Goal: Task Accomplishment & Management: Use online tool/utility

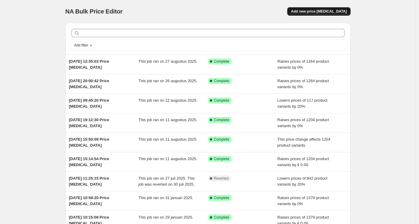
click at [313, 13] on span "Add new price [MEDICAL_DATA]" at bounding box center [319, 11] width 56 height 5
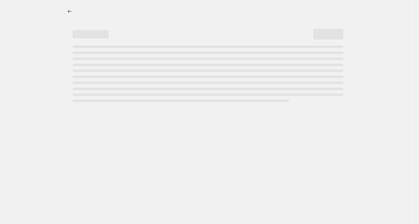
select select "percentage"
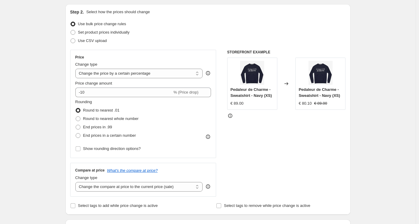
scroll to position [63, 0]
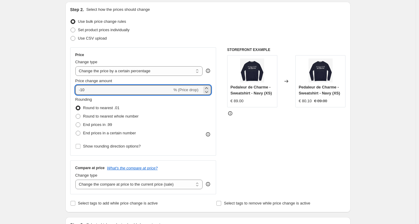
drag, startPoint x: 97, startPoint y: 89, endPoint x: 53, endPoint y: 89, distance: 44.4
type input "0"
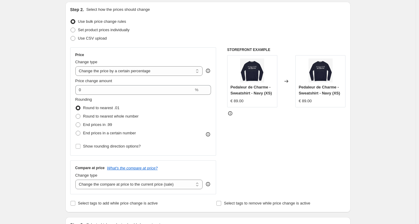
click at [91, 135] on span "End prices in a certain number" at bounding box center [109, 133] width 53 height 4
click at [76, 131] on input "End prices in a certain number" at bounding box center [76, 131] width 0 height 0
radio input "true"
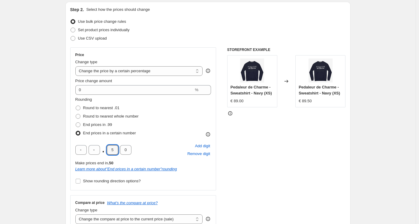
drag, startPoint x: 115, startPoint y: 150, endPoint x: 104, endPoint y: 149, distance: 10.9
click at [104, 149] on div ". 5 0" at bounding box center [103, 150] width 56 height 10
type input "9"
drag, startPoint x: 116, startPoint y: 149, endPoint x: 105, endPoint y: 149, distance: 11.4
click at [105, 149] on div ". 9" at bounding box center [103, 150] width 56 height 10
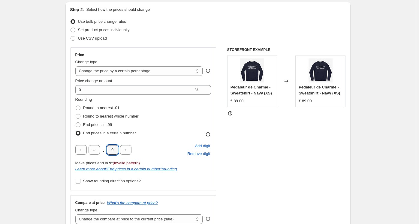
type input "0"
click at [127, 151] on input "text" at bounding box center [125, 150] width 11 height 10
type input "0"
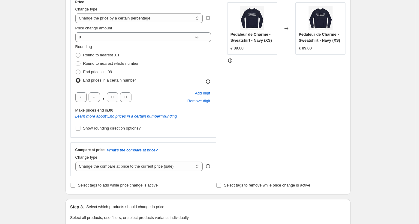
scroll to position [119, 0]
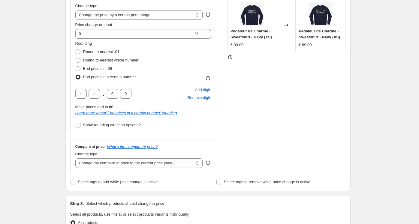
click at [85, 124] on span "Show rounding direction options?" at bounding box center [112, 125] width 58 height 4
click at [80, 124] on input "Show rounding direction options?" at bounding box center [78, 125] width 5 height 5
checkbox input "true"
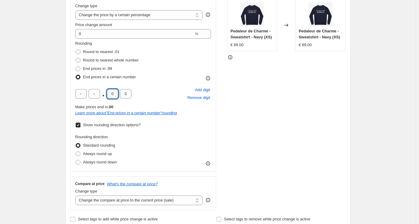
drag, startPoint x: 116, startPoint y: 93, endPoint x: 102, endPoint y: 92, distance: 13.5
click at [102, 92] on div ". 0 0" at bounding box center [103, 94] width 56 height 10
type input "9"
type input "5"
click at [50, 111] on div "Create new price change job. This page is ready Create new price change job Dra…" at bounding box center [207, 217] width 415 height 672
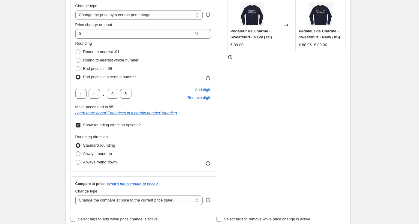
click at [91, 154] on span "Always round up" at bounding box center [97, 153] width 29 height 4
click at [76, 152] on input "Always round up" at bounding box center [76, 151] width 0 height 0
radio input "true"
click at [263, 141] on div "STOREFRONT EXAMPLE Pedaleur de Charme - Sweatshirt - Navy (XS) € 89.00 Changed …" at bounding box center [286, 100] width 118 height 219
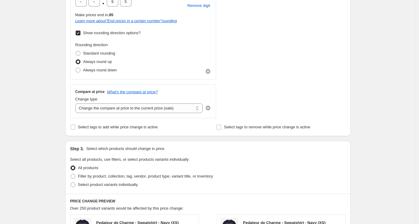
scroll to position [211, 0]
click at [103, 108] on select "Change the compare at price to the current price (sale) Change the compare at p…" at bounding box center [138, 108] width 127 height 10
select select "percentage"
click at [76, 103] on select "Change the compare at price to the current price (sale) Change the compare at p…" at bounding box center [138, 108] width 127 height 10
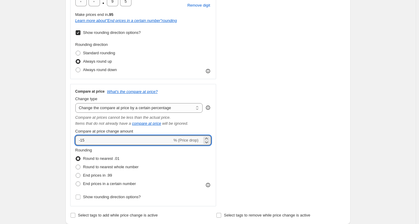
drag, startPoint x: 94, startPoint y: 139, endPoint x: 59, endPoint y: 135, distance: 35.1
click at [59, 135] on div "Create new price change job. This page is ready Create new price change job Dra…" at bounding box center [207, 169] width 415 height 760
type input "0"
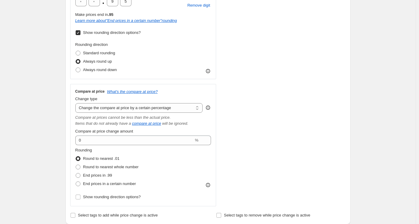
click at [59, 135] on div "Create new price change job. This page is ready Create new price change job Dra…" at bounding box center [207, 169] width 415 height 760
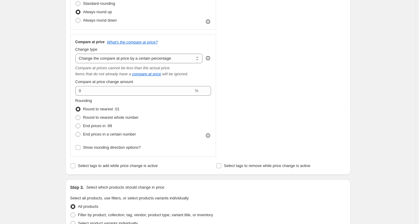
scroll to position [262, 0]
click at [94, 132] on span "End prices in a certain number" at bounding box center [109, 133] width 53 height 4
click at [76, 131] on input "End prices in a certain number" at bounding box center [76, 131] width 0 height 0
radio input "true"
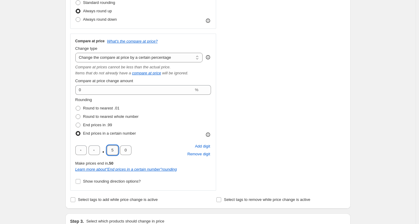
drag, startPoint x: 117, startPoint y: 148, endPoint x: 112, endPoint y: 147, distance: 4.6
click at [112, 147] on input "5" at bounding box center [112, 150] width 11 height 10
type input "9"
type input "5"
click at [95, 181] on span "Show rounding direction options?" at bounding box center [112, 181] width 58 height 4
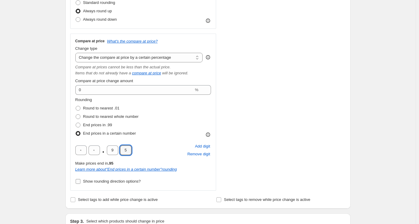
click at [80, 181] on input "Show rounding direction options?" at bounding box center [78, 181] width 5 height 5
checkbox input "true"
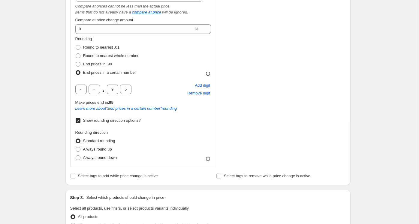
scroll to position [323, 0]
click at [86, 148] on span "Always round up" at bounding box center [97, 148] width 29 height 4
click at [76, 147] on input "Always round up" at bounding box center [76, 146] width 0 height 0
radio input "true"
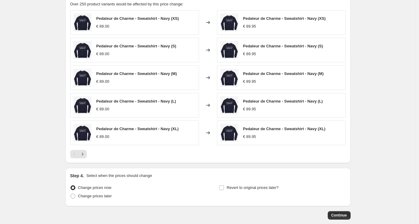
scroll to position [576, 0]
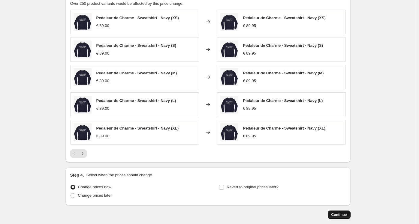
click at [337, 212] on span "Continue" at bounding box center [339, 214] width 16 height 5
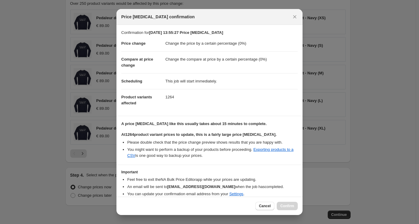
scroll to position [23, 0]
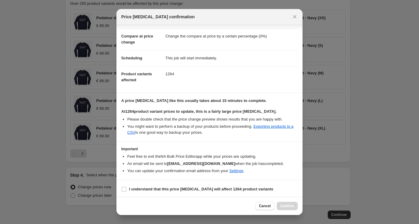
click at [151, 181] on section "I understand that this price change job will affect 1264 product variants" at bounding box center [209, 189] width 186 height 18
click at [165, 190] on b "I understand that this price change job will affect 1264 product variants" at bounding box center [201, 189] width 144 height 4
click at [126, 190] on input "I understand that this price change job will affect 1264 product variants" at bounding box center [123, 189] width 5 height 5
checkbox input "true"
click at [287, 208] on span "Confirm" at bounding box center [287, 206] width 14 height 5
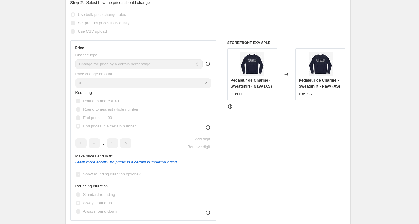
scroll to position [52, 0]
